Goal: Task Accomplishment & Management: Use online tool/utility

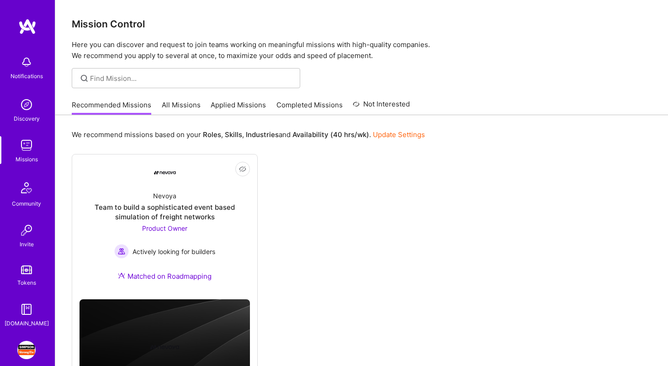
click at [179, 106] on link "All Missions" at bounding box center [181, 107] width 39 height 15
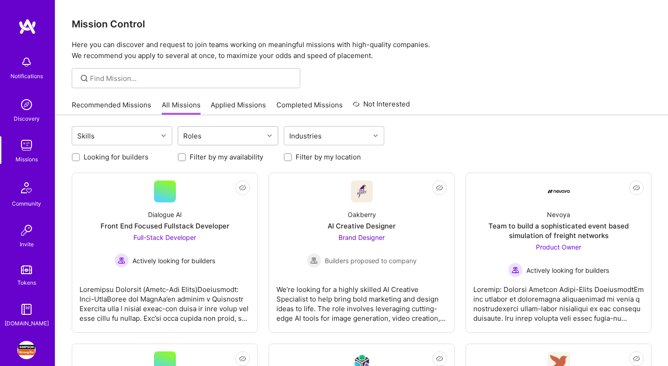
click at [208, 139] on div "Roles" at bounding box center [220, 136] width 85 height 18
type input "r"
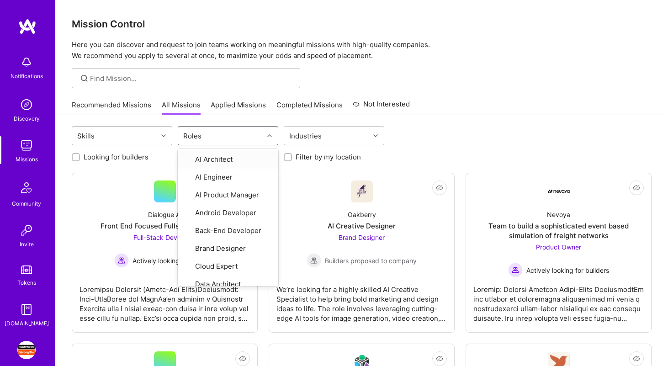
click at [142, 137] on div "Skills" at bounding box center [114, 136] width 85 height 18
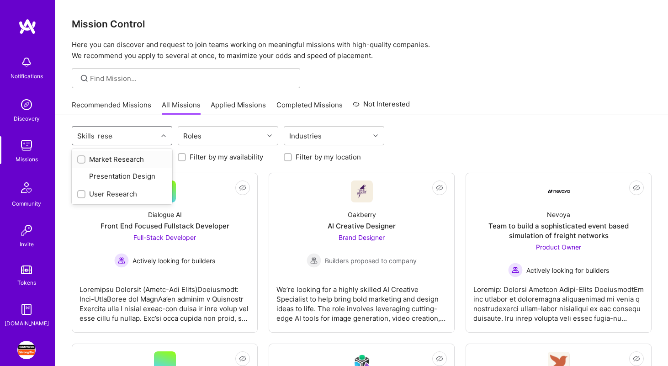
type input "resear"
click at [120, 179] on div "User Research" at bounding box center [122, 176] width 90 height 10
checkbox input "true"
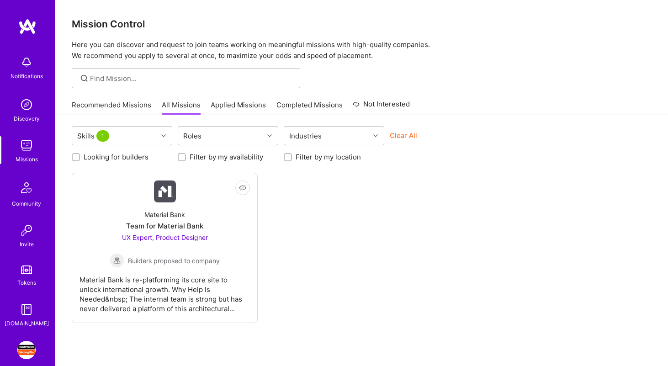
click at [356, 250] on div "Not Interested Material Bank Team for Material Bank UX Expert, Product Designer…" at bounding box center [362, 248] width 580 height 150
click at [173, 197] on img at bounding box center [165, 191] width 22 height 22
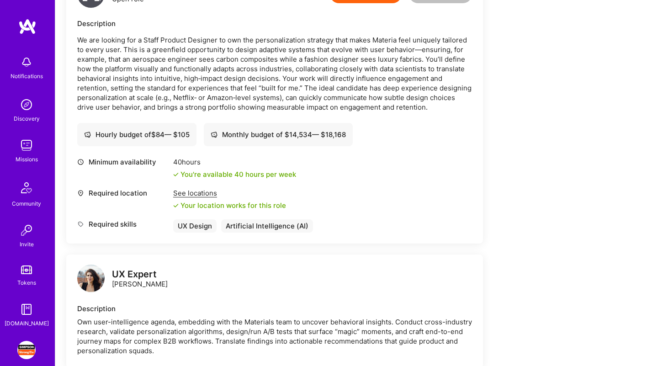
scroll to position [334, 0]
